Goal: Information Seeking & Learning: Check status

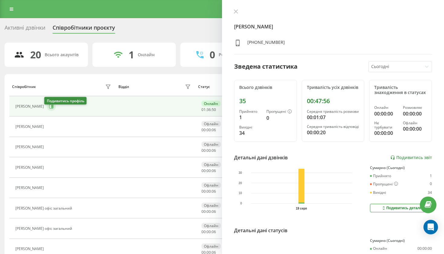
click at [49, 109] on icon at bounding box center [51, 106] width 5 height 5
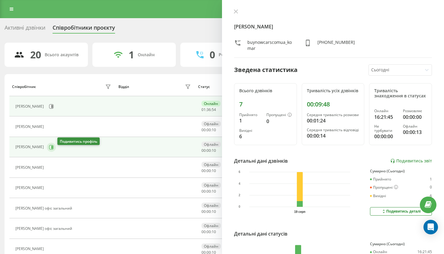
click at [53, 148] on icon at bounding box center [52, 146] width 2 height 3
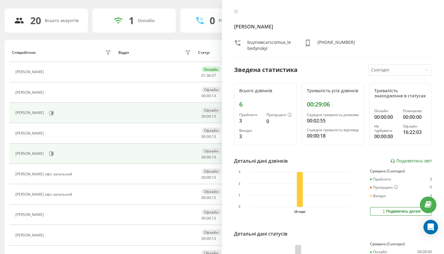
scroll to position [36, 0]
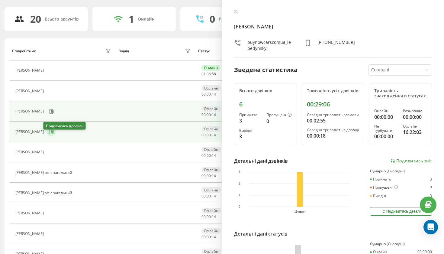
click at [50, 134] on icon at bounding box center [51, 131] width 5 height 5
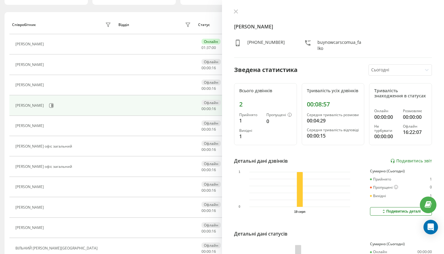
scroll to position [68, 0]
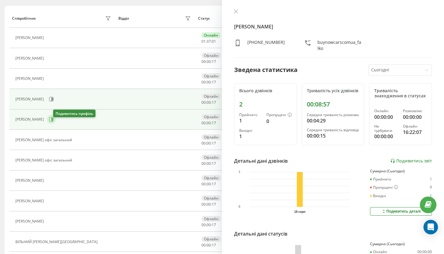
click at [56, 124] on button at bounding box center [51, 119] width 9 height 9
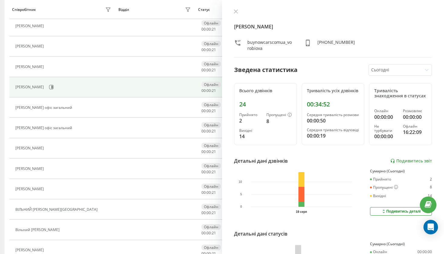
scroll to position [103, 0]
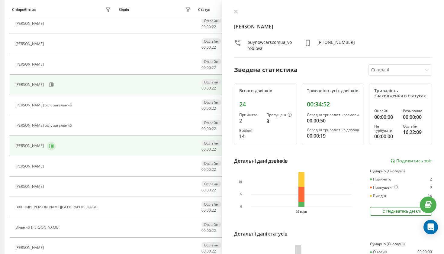
click at [56, 150] on button at bounding box center [51, 145] width 9 height 9
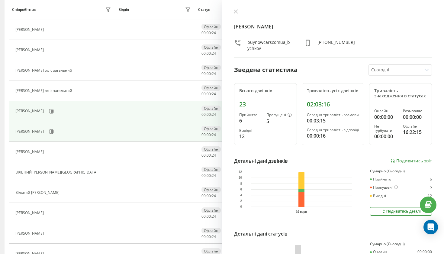
scroll to position [139, 0]
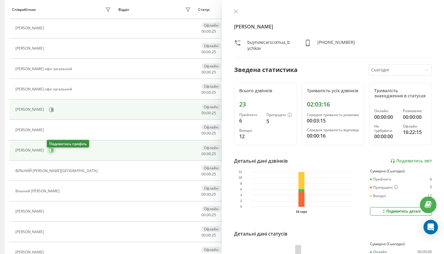
click at [51, 152] on icon at bounding box center [51, 150] width 5 height 5
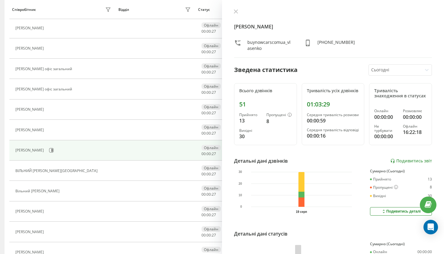
scroll to position [149, 0]
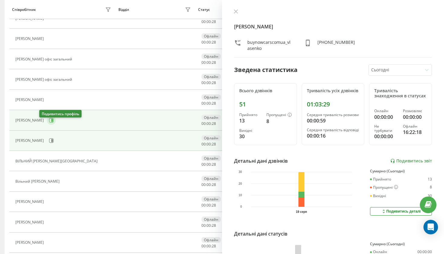
click at [47, 125] on button at bounding box center [51, 120] width 9 height 9
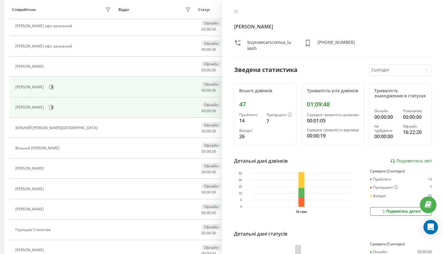
scroll to position [185, 0]
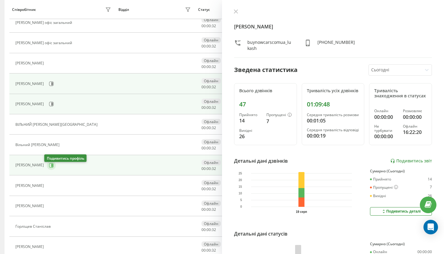
click at [50, 167] on icon at bounding box center [51, 165] width 5 height 5
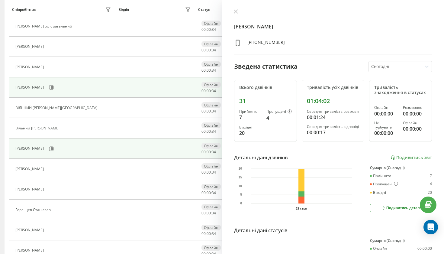
scroll to position [205, 0]
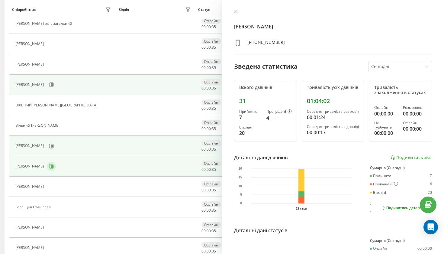
click at [54, 168] on icon at bounding box center [51, 166] width 5 height 5
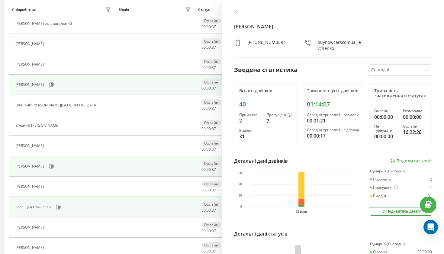
scroll to position [222, 0]
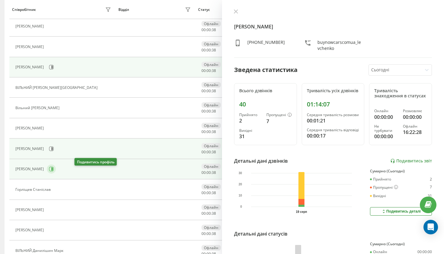
click at [53, 170] on icon at bounding box center [52, 168] width 2 height 3
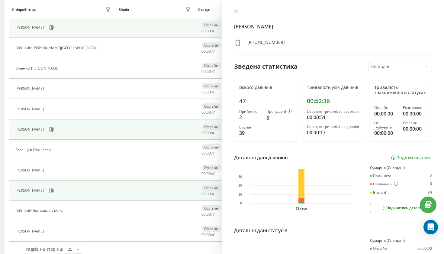
scroll to position [264, 0]
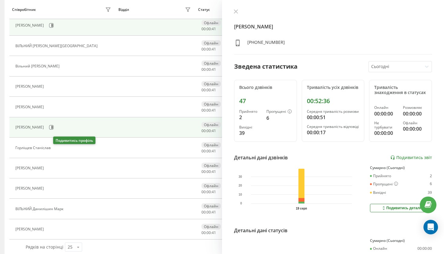
click at [57, 150] on icon at bounding box center [57, 147] width 5 height 5
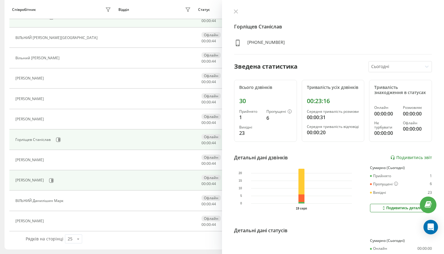
scroll to position [275, 0]
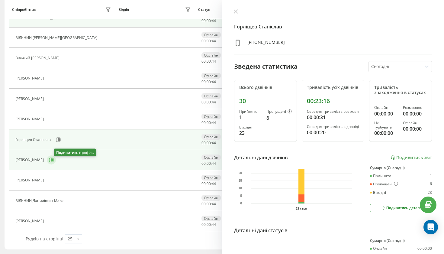
click at [54, 162] on icon at bounding box center [51, 159] width 5 height 5
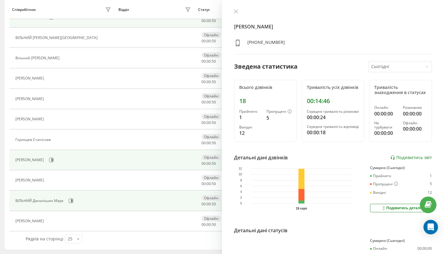
scroll to position [275, 0]
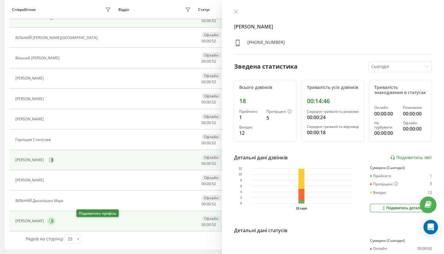
click at [56, 222] on button at bounding box center [51, 220] width 9 height 9
